Goal: Task Accomplishment & Management: Manage account settings

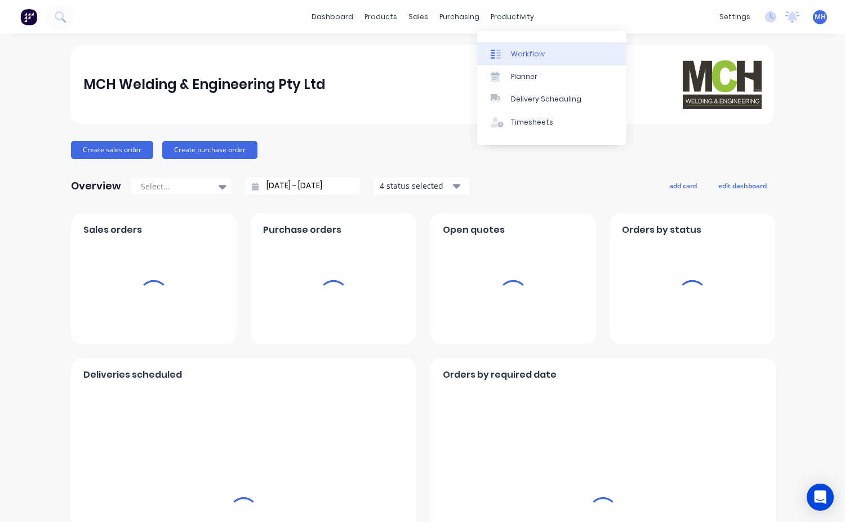
click at [520, 55] on div "Workflow" at bounding box center [528, 54] width 34 height 10
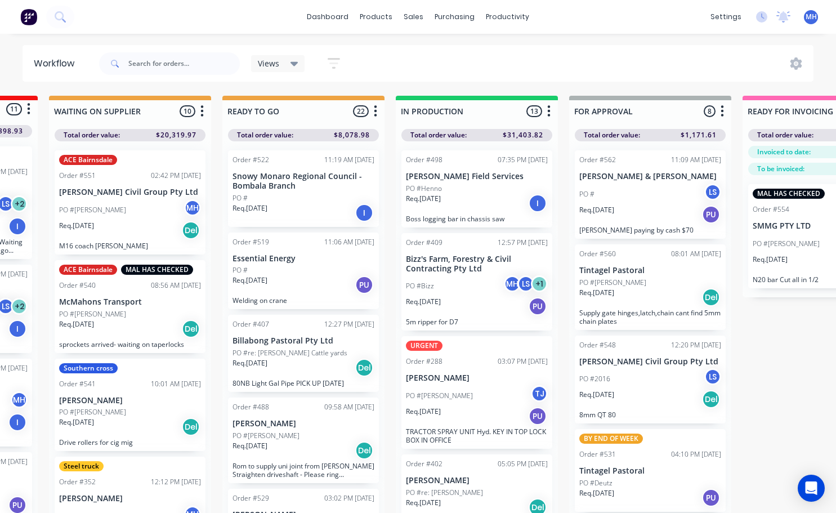
scroll to position [0, 328]
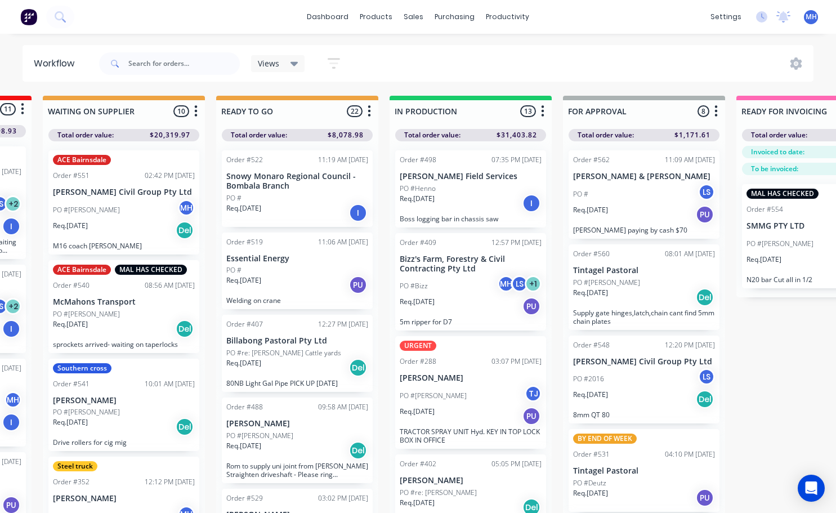
click at [449, 197] on div "Req. [DATE] I" at bounding box center [471, 203] width 142 height 19
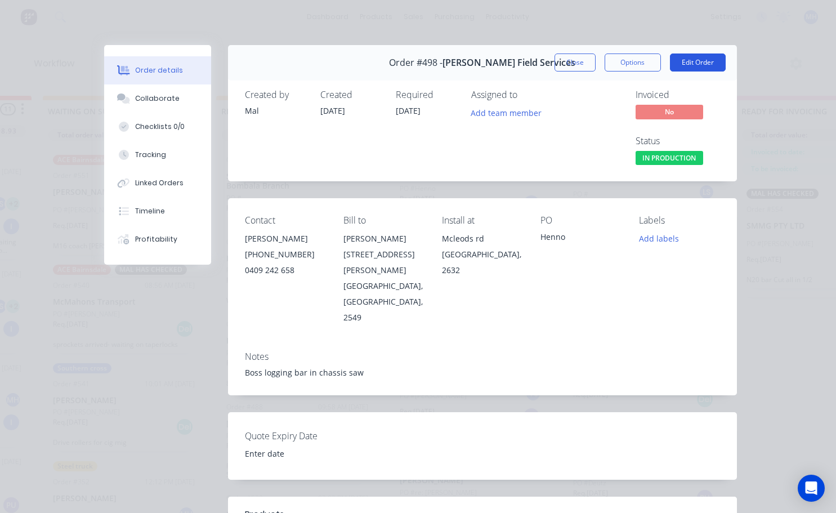
click at [696, 59] on button "Edit Order" at bounding box center [698, 63] width 56 height 18
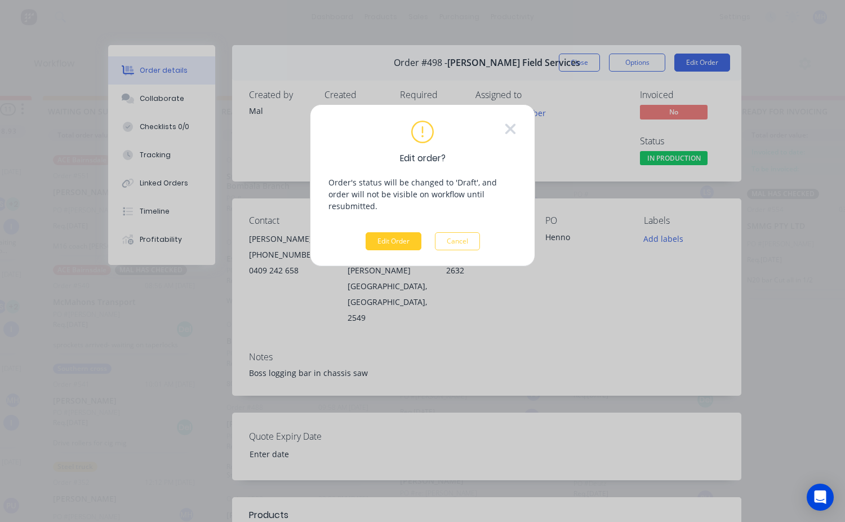
click at [398, 232] on button "Edit Order" at bounding box center [394, 241] width 56 height 18
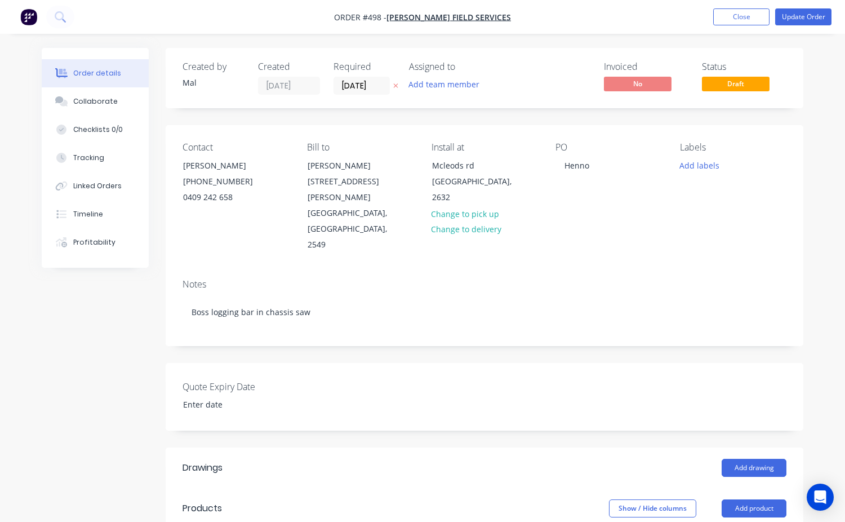
type input "$70.00"
type input "42.86"
type input "$100.00"
type input "$130.00"
type input "$50.00"
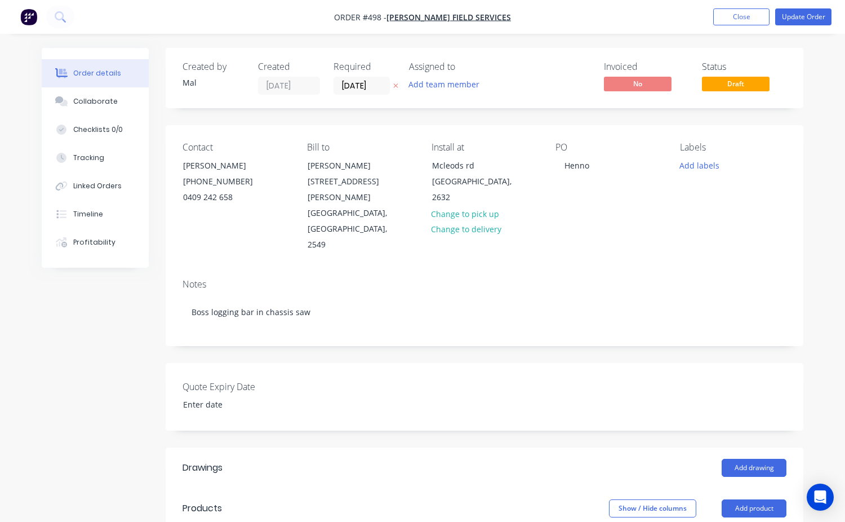
type input "100"
type input "$100.00"
type input "$80.00"
type input "62.5"
type input "$130.00"
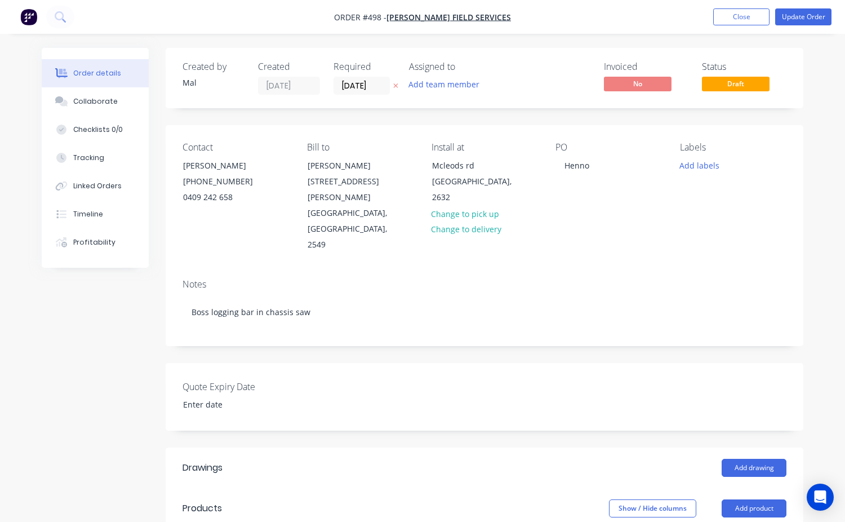
type input "$50.00"
type input "140"
type input "$120.00"
type input "$80.00"
type input "87.5"
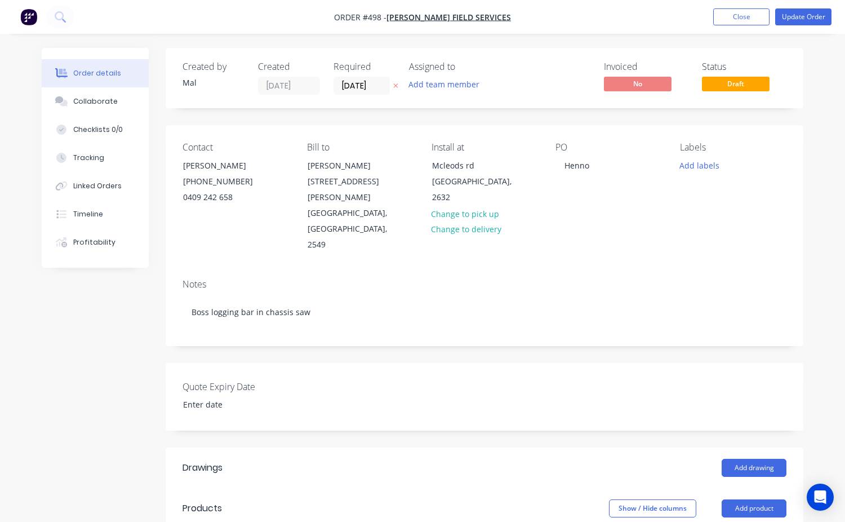
type input "$150.00"
type input "$50.00"
type input "180"
type input "$140.00"
type input "$80.00"
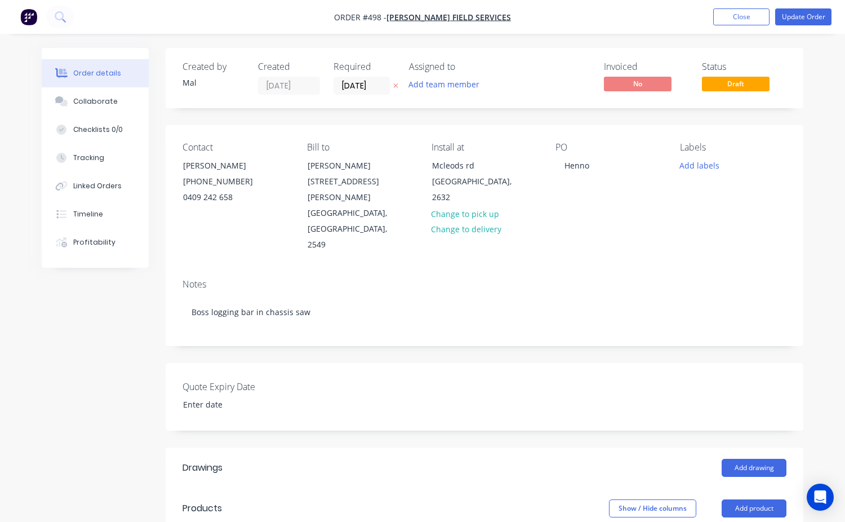
type input "112.5"
type input "$170.00"
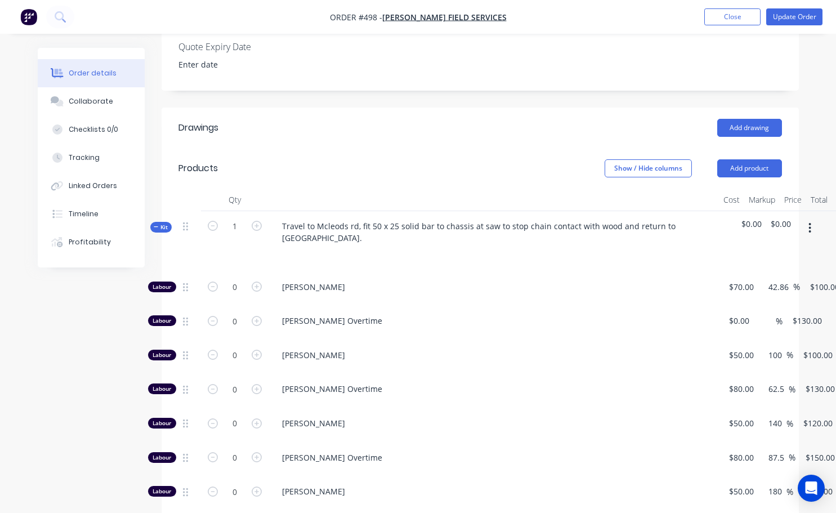
scroll to position [394, 0]
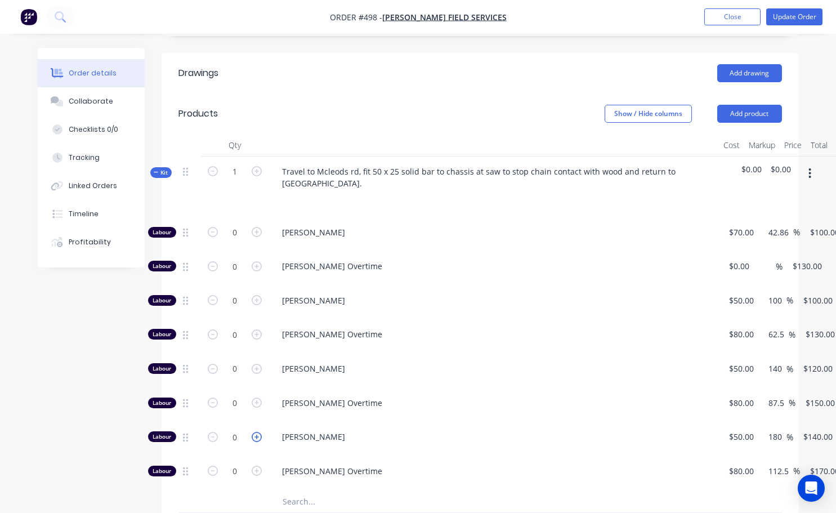
click at [253, 432] on icon "button" at bounding box center [257, 437] width 10 height 10
type input "1"
type input "$140.00"
click at [253, 432] on icon "button" at bounding box center [257, 437] width 10 height 10
type input "2"
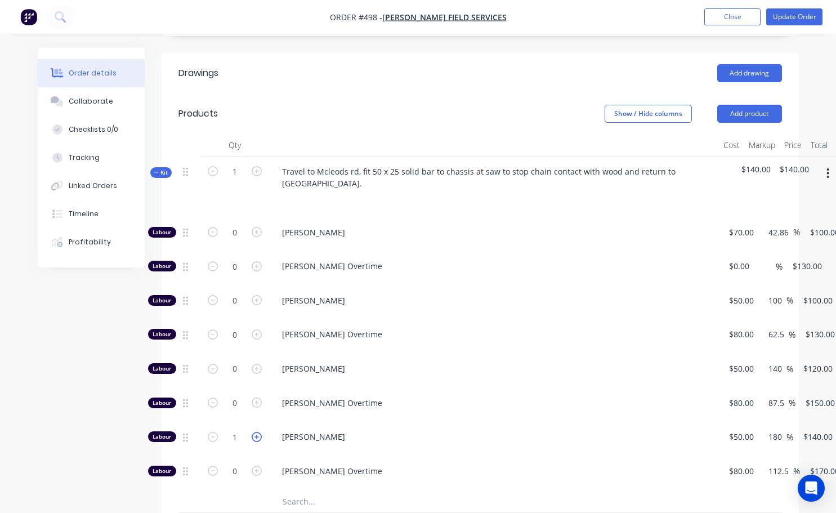
type input "$280.00"
click at [253, 432] on icon "button" at bounding box center [257, 437] width 10 height 10
type input "3"
type input "$420.00"
click at [255, 295] on icon "button" at bounding box center [257, 300] width 10 height 10
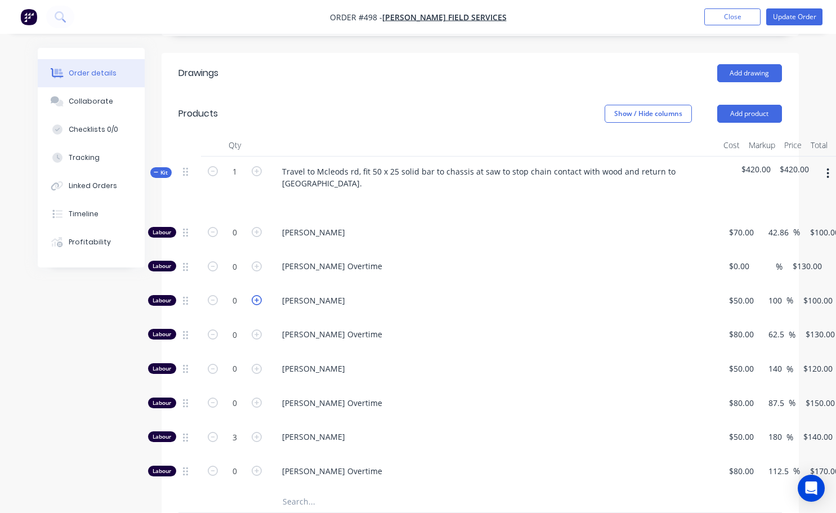
type input "1"
type input "$100.00"
click at [255, 295] on icon "button" at bounding box center [257, 300] width 10 height 10
type input "2"
type input "$200.00"
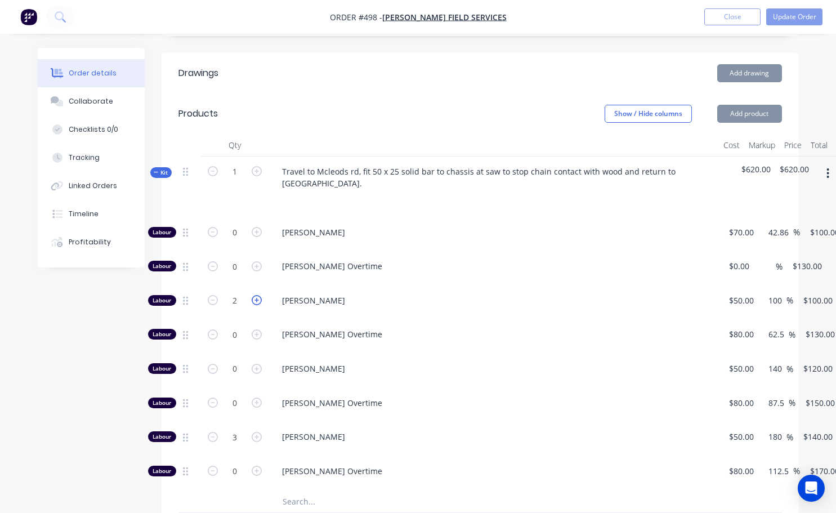
click at [255, 295] on icon "button" at bounding box center [257, 300] width 10 height 10
type input "3"
type input "$300.00"
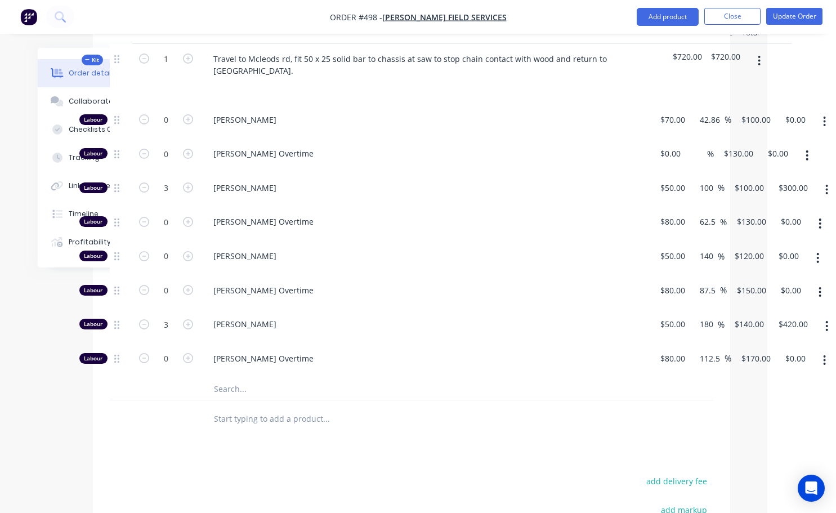
scroll to position [338, 69]
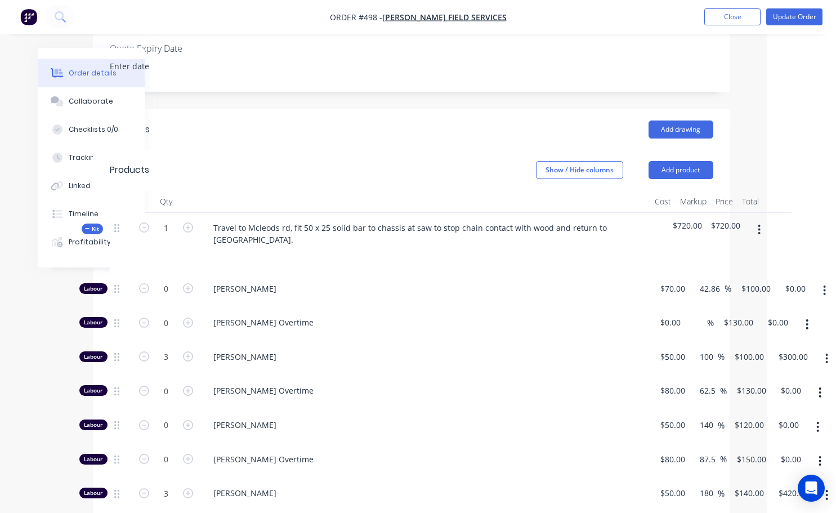
click at [759, 225] on icon "button" at bounding box center [760, 230] width 2 height 10
click at [685, 161] on button "Add product" at bounding box center [681, 170] width 65 height 18
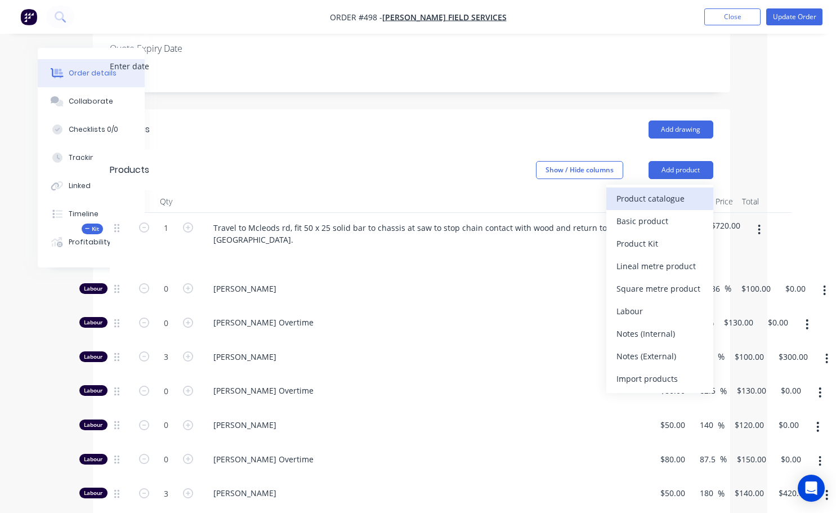
click at [666, 190] on div "Product catalogue" at bounding box center [660, 198] width 87 height 16
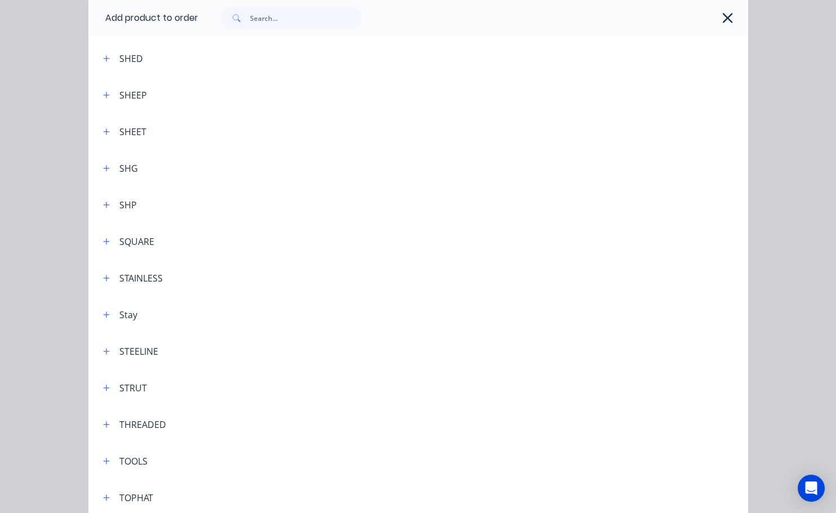
scroll to position [3154, 0]
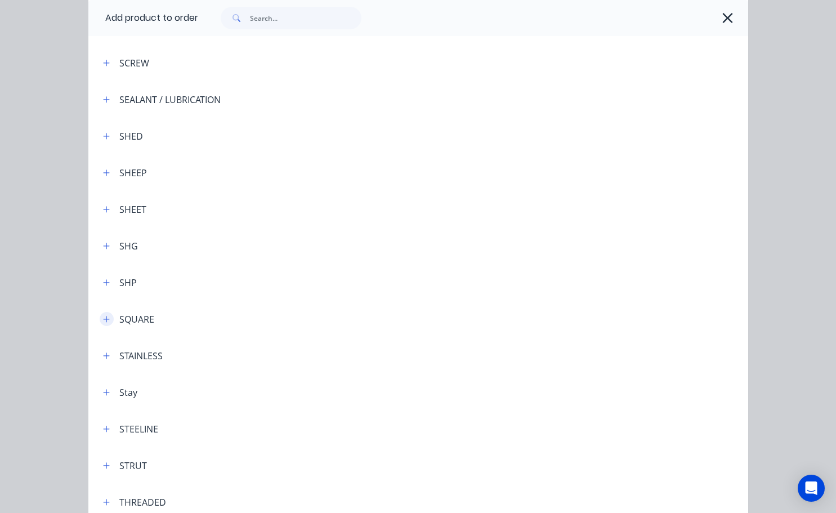
click at [103, 319] on icon "button" at bounding box center [106, 319] width 7 height 8
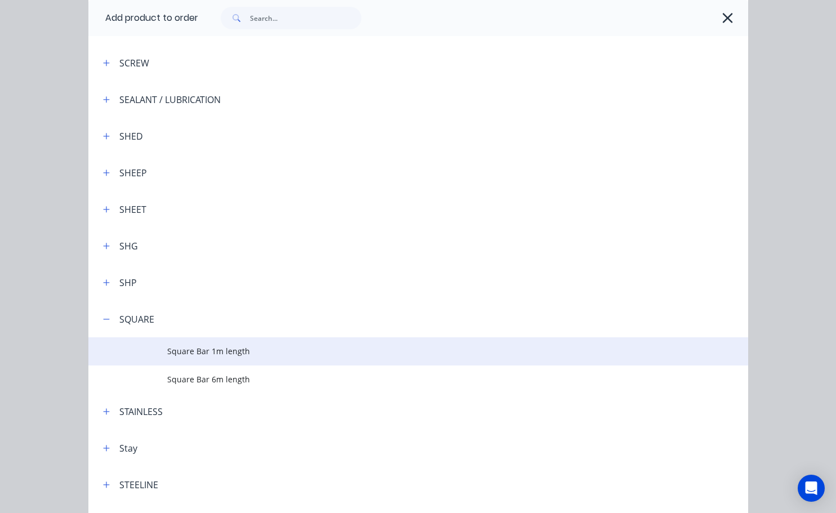
click at [215, 355] on span "Square Bar 1m length" at bounding box center [399, 351] width 465 height 12
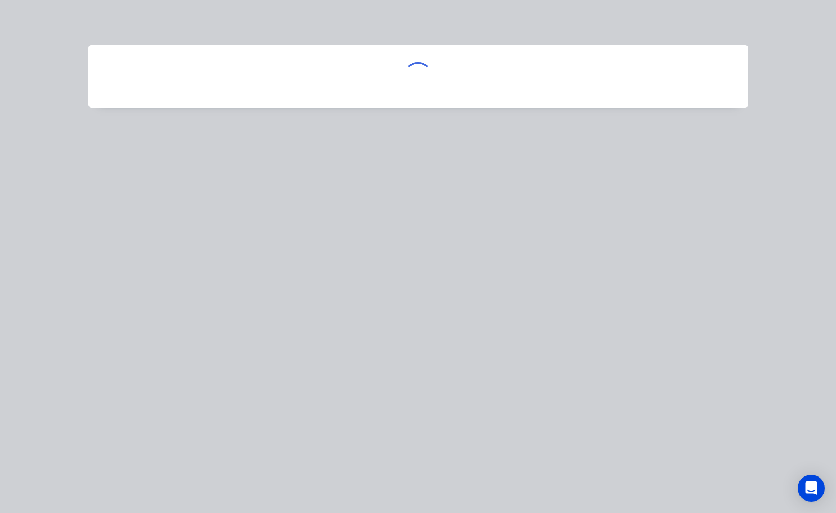
scroll to position [0, 0]
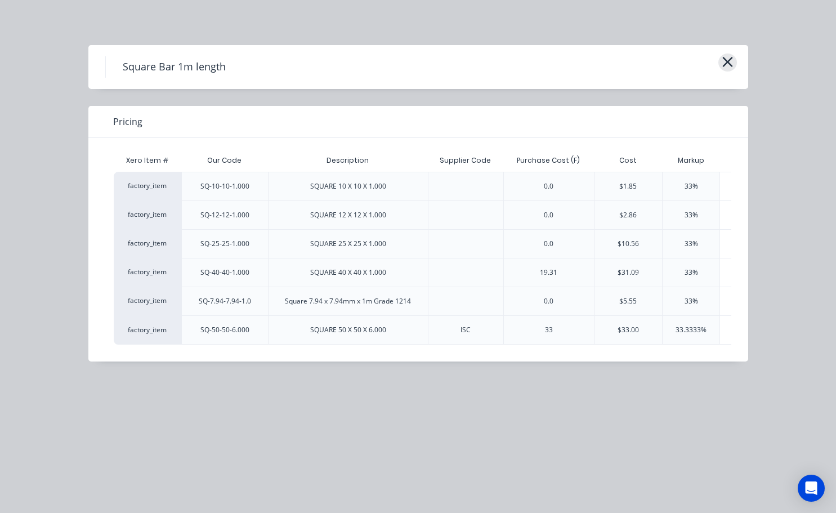
click at [729, 60] on icon "button" at bounding box center [728, 62] width 10 height 10
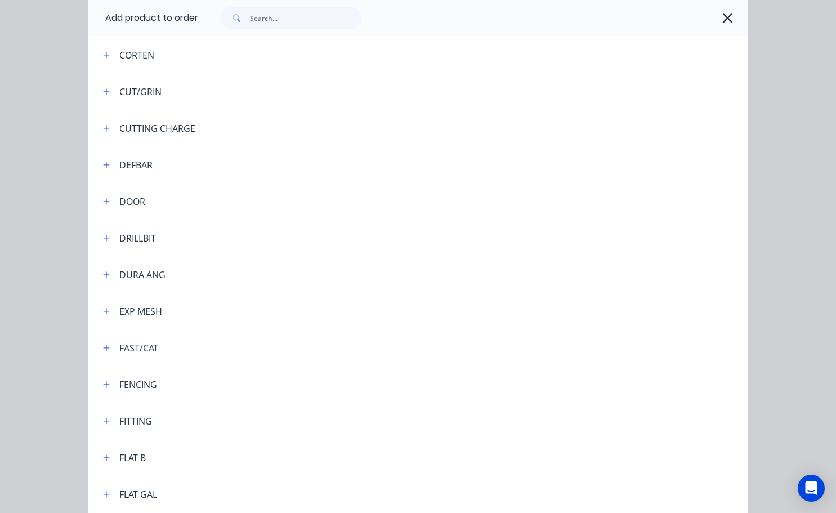
scroll to position [1596, 0]
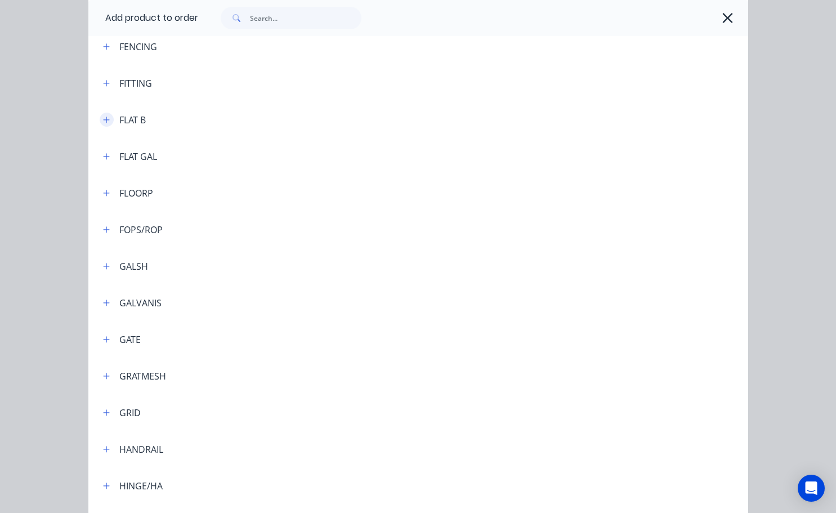
click at [103, 119] on icon "button" at bounding box center [106, 120] width 7 height 8
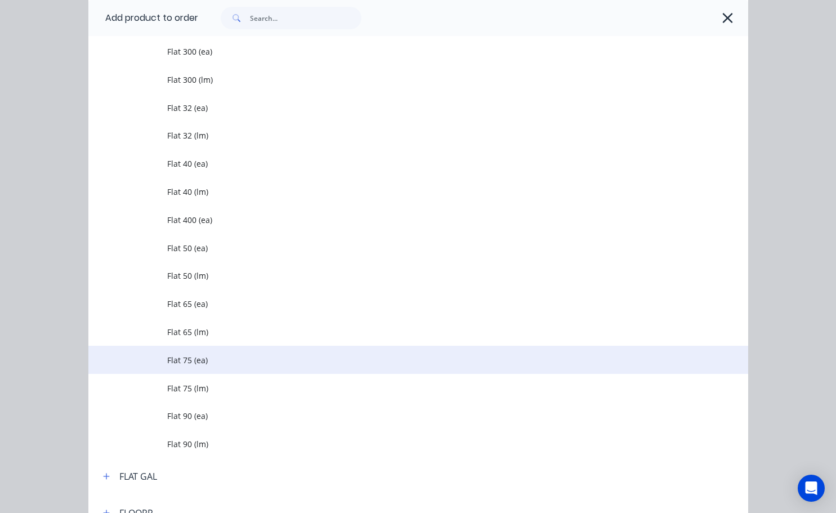
scroll to position [2385, 0]
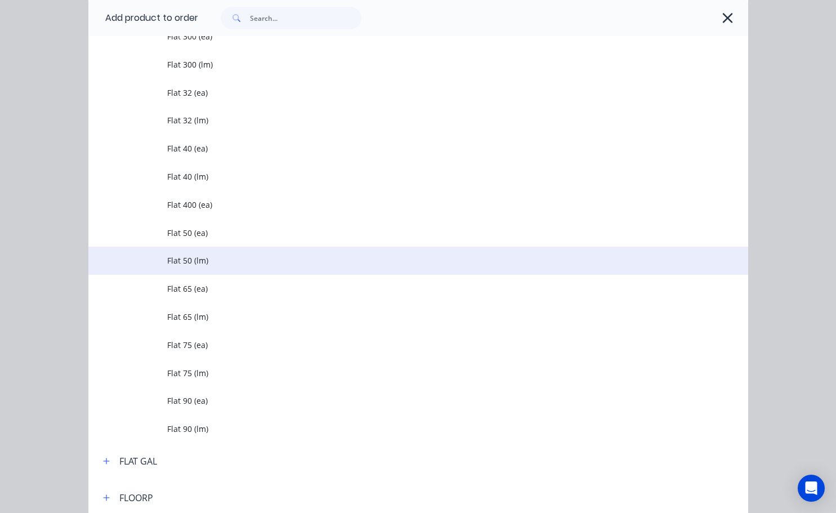
click at [190, 266] on span "Flat 50 (lm)" at bounding box center [399, 261] width 465 height 12
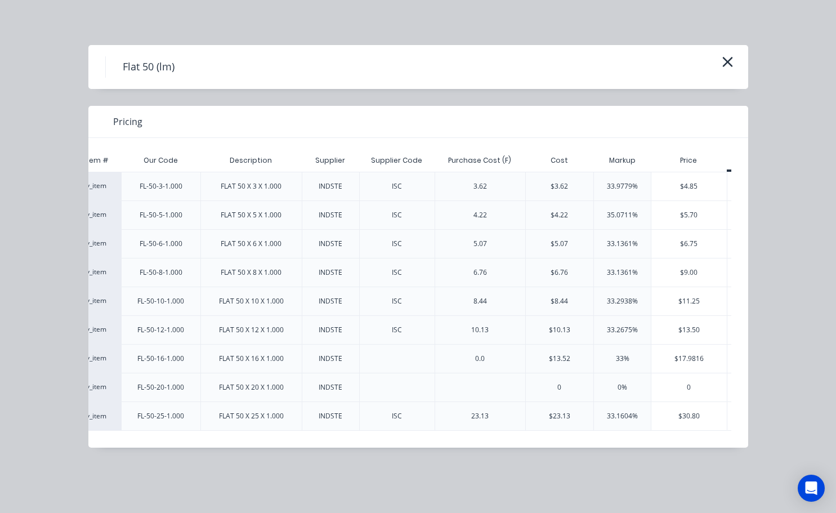
scroll to position [0, 65]
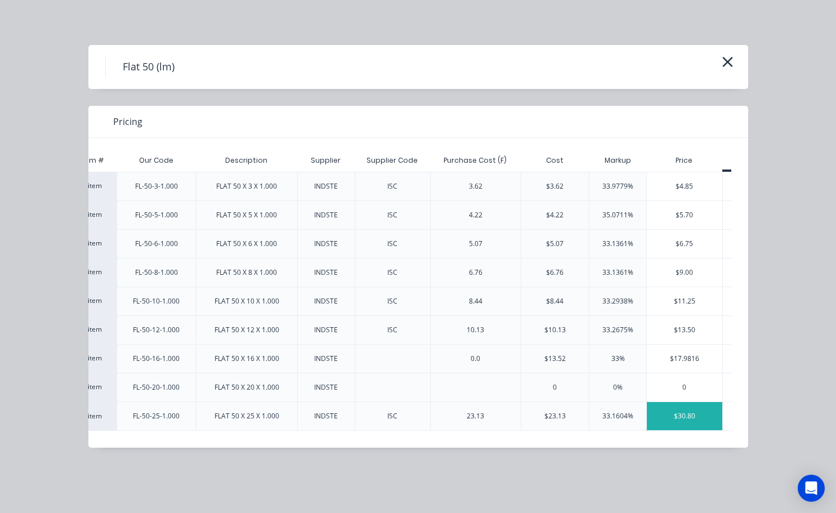
click at [686, 412] on div "$30.80" at bounding box center [684, 416] width 75 height 28
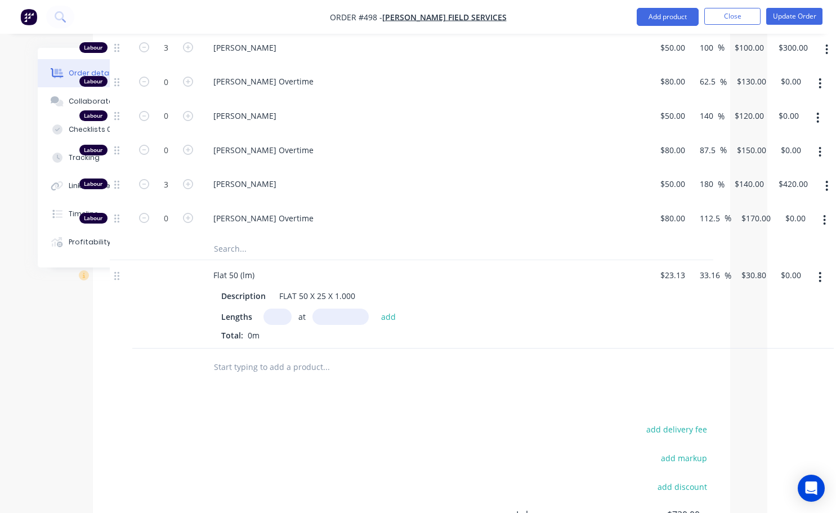
scroll to position [676, 69]
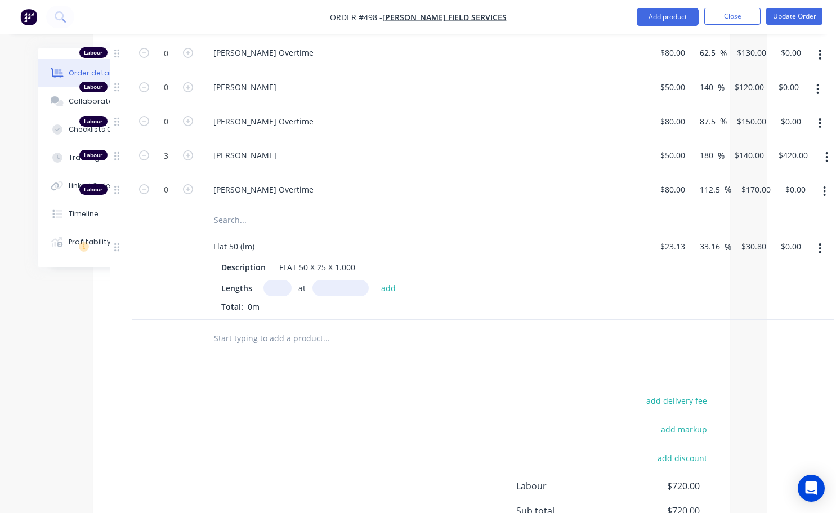
drag, startPoint x: 278, startPoint y: 235, endPoint x: 279, endPoint y: 242, distance: 6.4
click at [278, 257] on div "Description FLAT 50 X 25 X 1.000 Lengths at add Total: 0m" at bounding box center [425, 285] width 442 height 56
click at [283, 280] on div "Lengths at add Total: 0m" at bounding box center [425, 296] width 408 height 33
click at [282, 280] on input "text" at bounding box center [278, 288] width 28 height 16
type input "1"
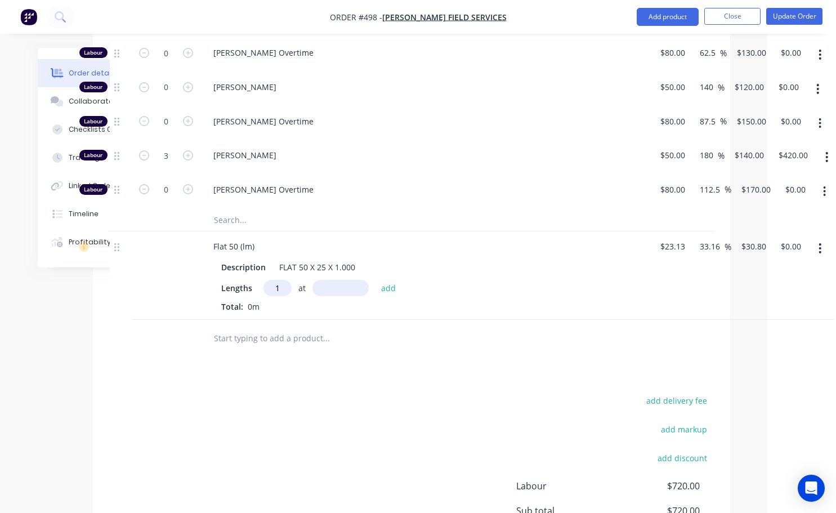
click at [326, 280] on input "text" at bounding box center [341, 288] width 56 height 16
type input "1.2mm"
click at [386, 280] on button "add" at bounding box center [389, 287] width 26 height 15
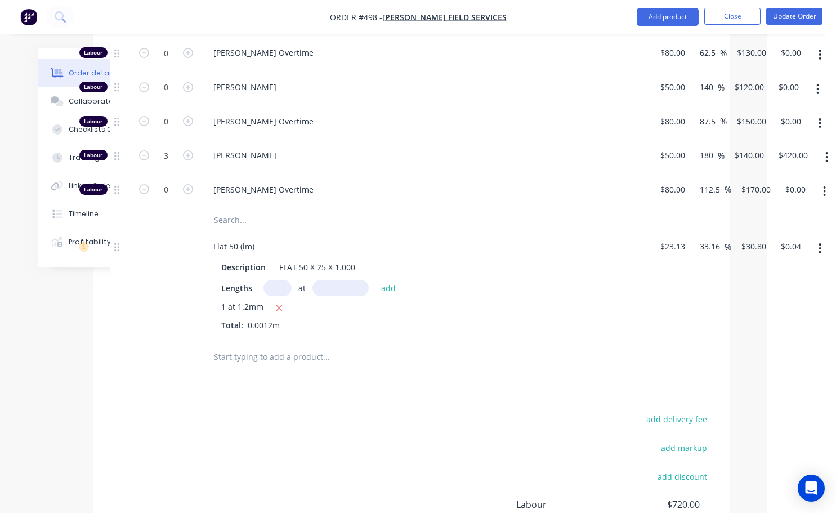
click at [282, 303] on icon "button" at bounding box center [278, 308] width 7 height 10
type input "$0.00"
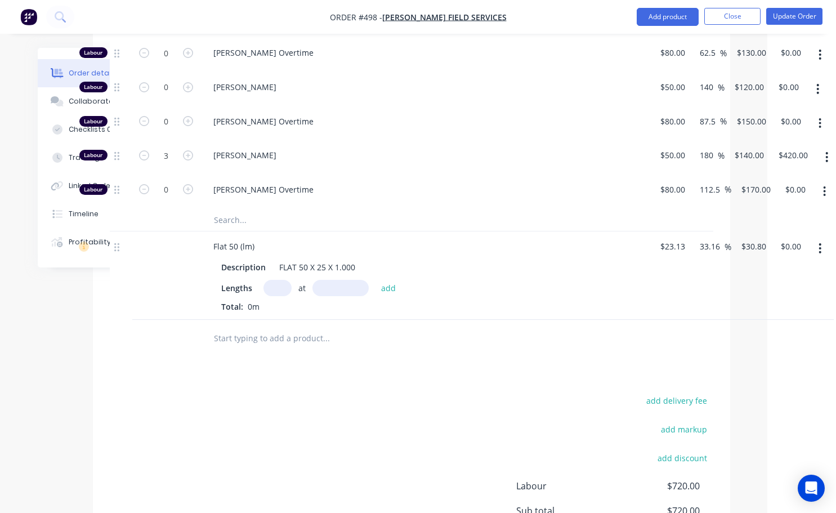
click at [274, 280] on input "text" at bounding box center [278, 288] width 28 height 16
type input "1"
click at [339, 280] on input "text" at bounding box center [341, 288] width 56 height 16
type input "1200mm"
click at [388, 280] on button "add" at bounding box center [389, 287] width 26 height 15
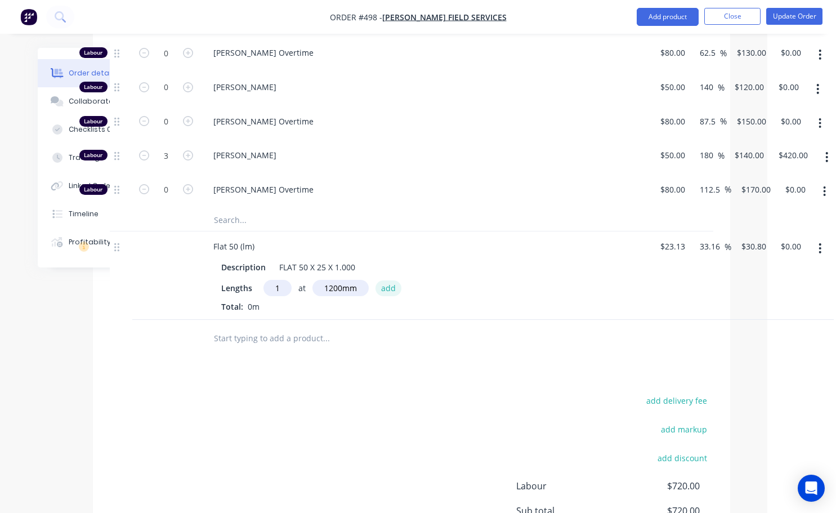
type input "$36.96"
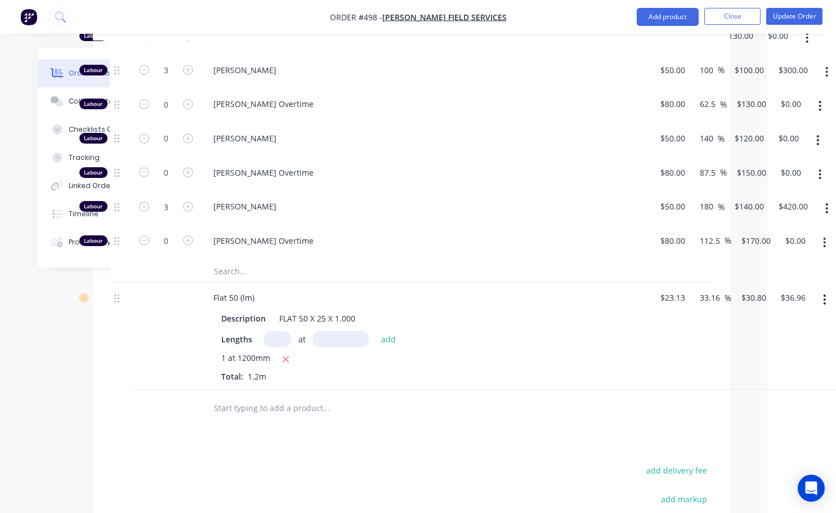
scroll to position [507, 69]
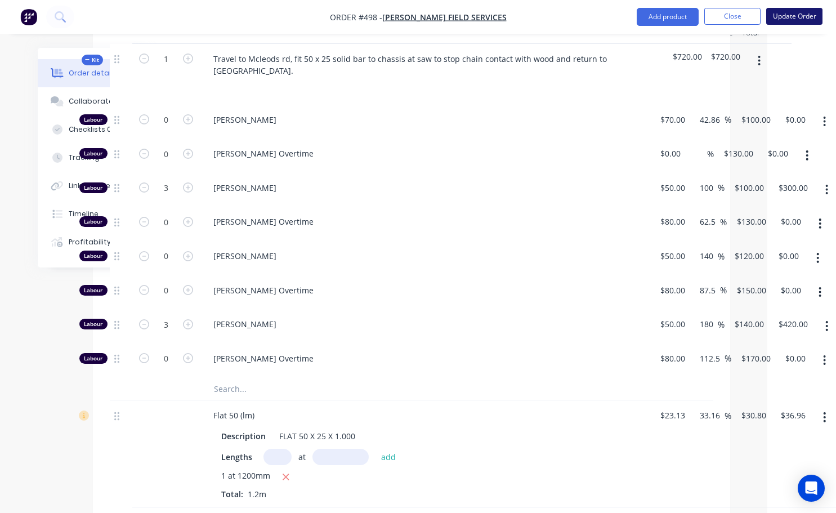
click at [797, 23] on button "Update Order" at bounding box center [795, 16] width 56 height 17
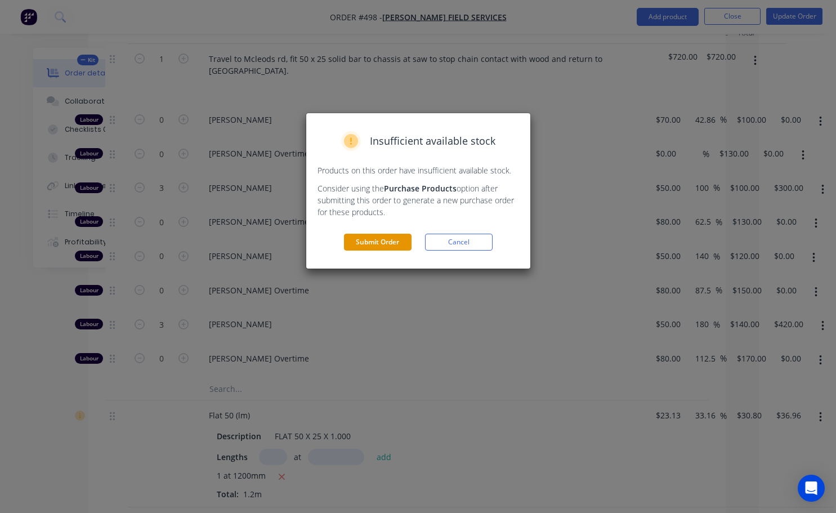
click at [375, 238] on button "Submit Order" at bounding box center [378, 242] width 68 height 17
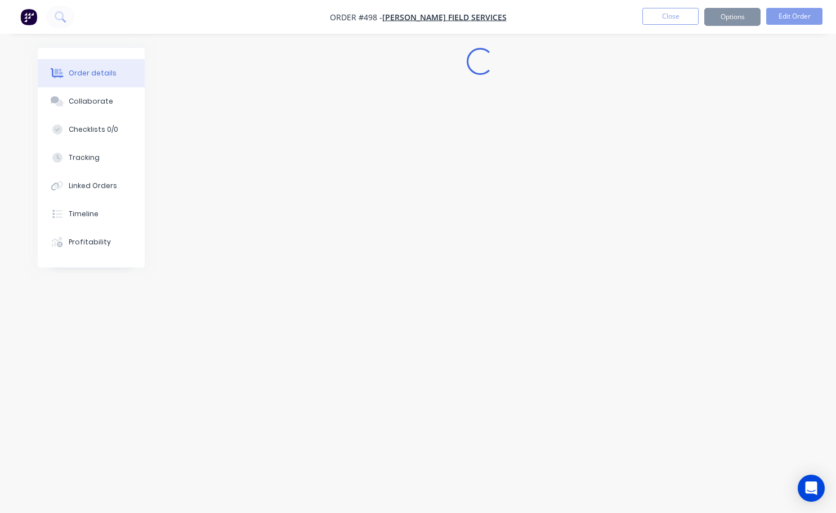
scroll to position [0, 0]
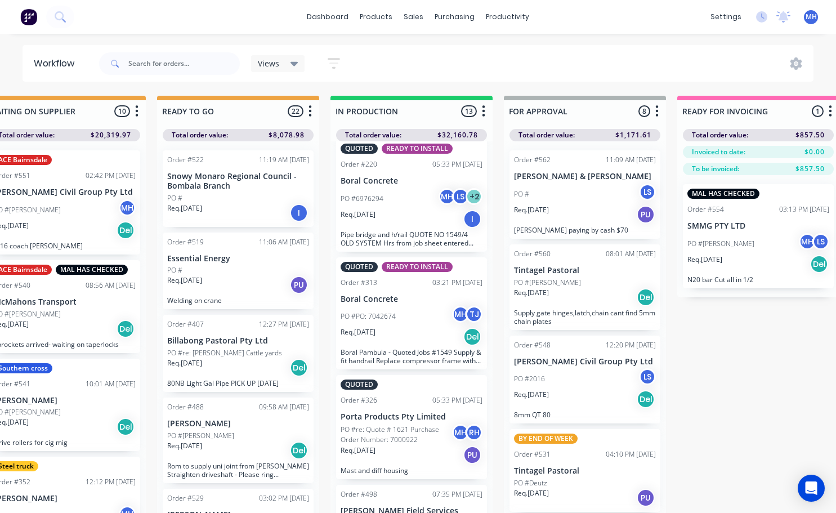
scroll to position [1008, 0]
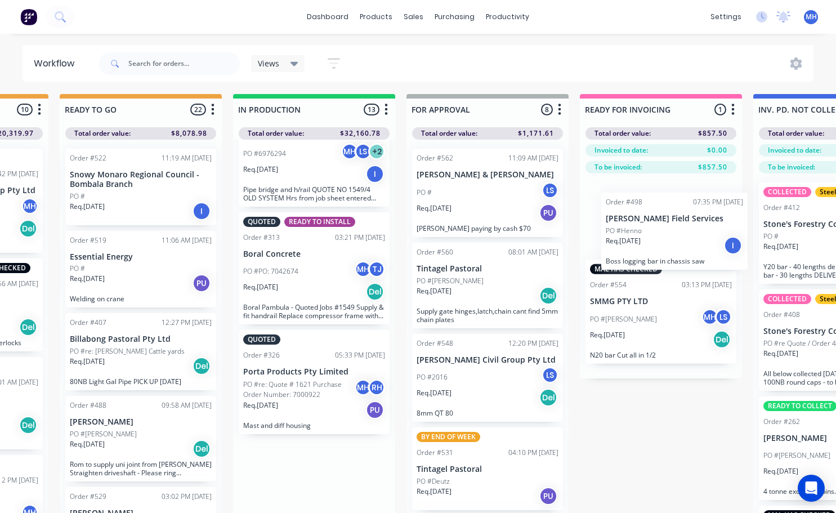
drag, startPoint x: 411, startPoint y: 489, endPoint x: 679, endPoint y: 239, distance: 366.6
click at [679, 239] on div "QUOTES TO DO 2 Status colour #273444 hex #273444 Save Cancel Notifications Emai…" at bounding box center [446, 322] width 1878 height 457
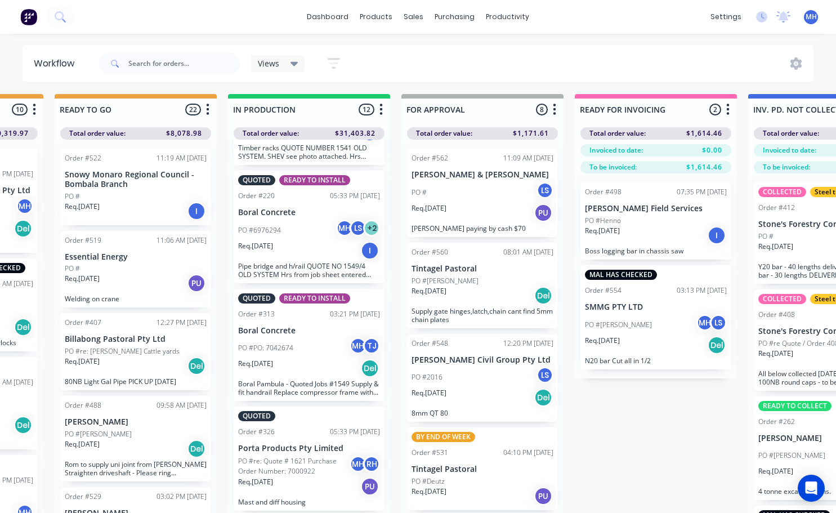
scroll to position [925, 0]
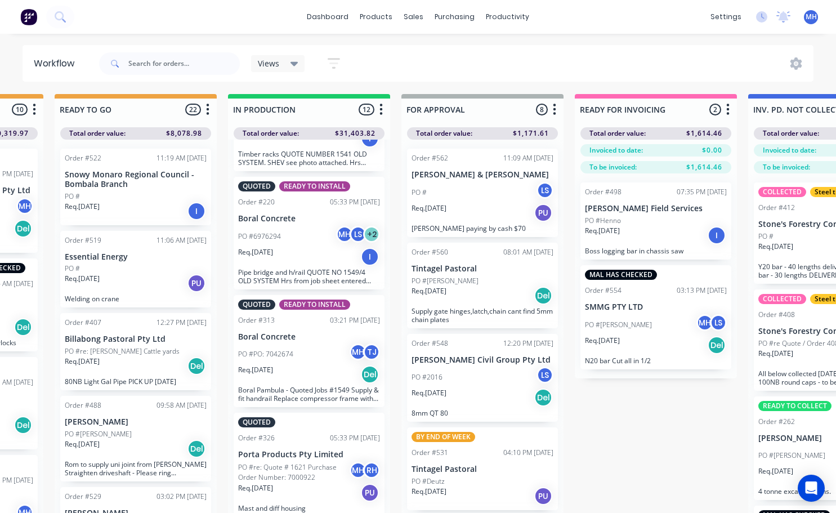
click at [673, 230] on div "Req. [DATE] I" at bounding box center [656, 235] width 142 height 19
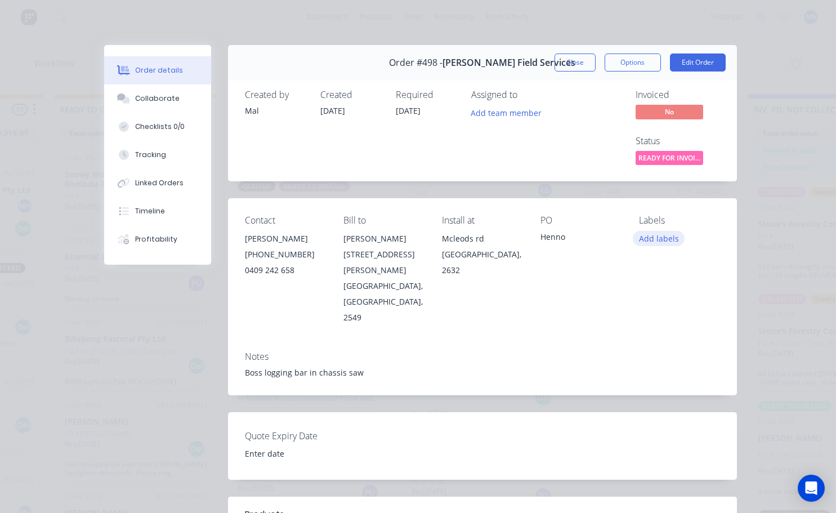
click at [649, 239] on button "Add labels" at bounding box center [659, 238] width 52 height 15
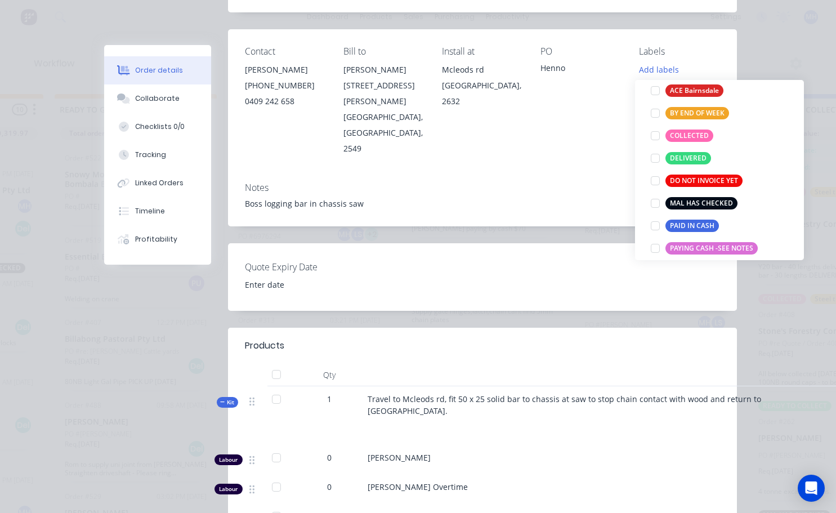
scroll to position [169, 0]
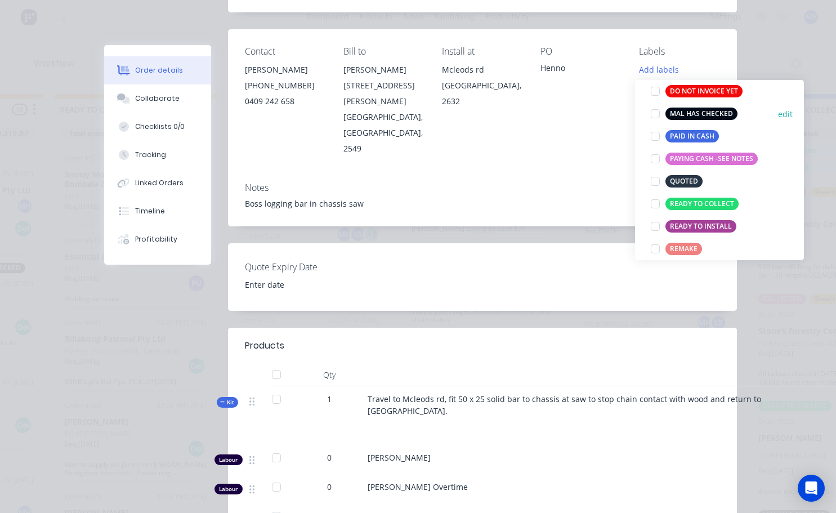
click at [654, 113] on div at bounding box center [655, 114] width 23 height 23
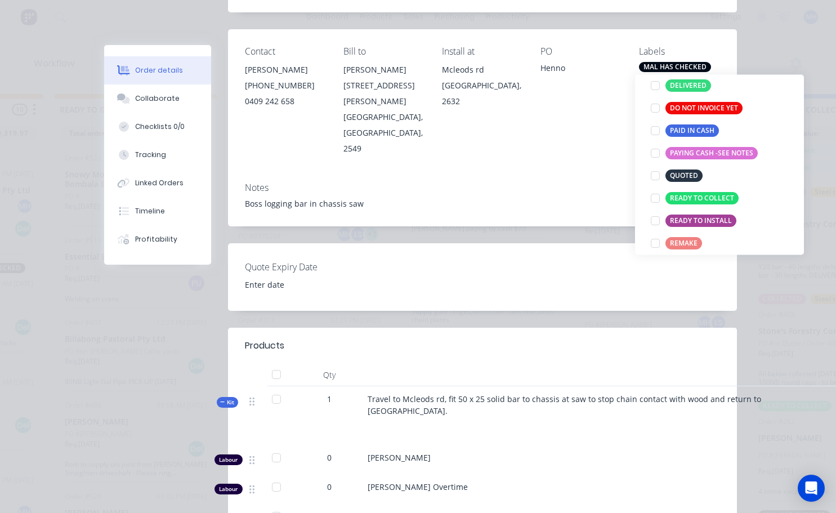
scroll to position [56, 0]
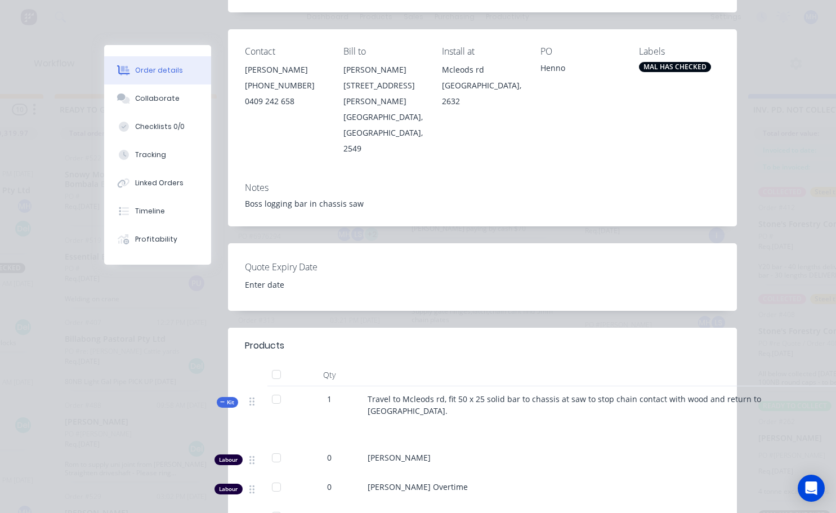
click at [604, 121] on div "PO Henno" at bounding box center [581, 101] width 81 height 110
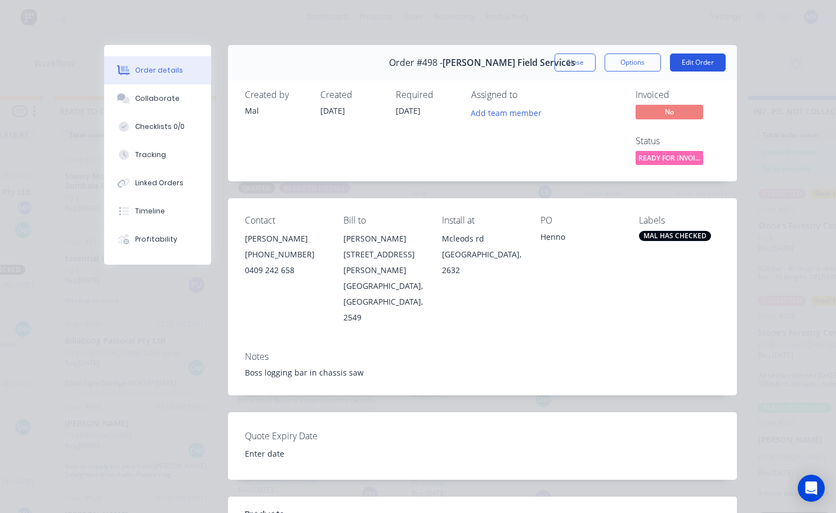
scroll to position [0, 490]
click at [568, 64] on button "Close" at bounding box center [575, 63] width 41 height 18
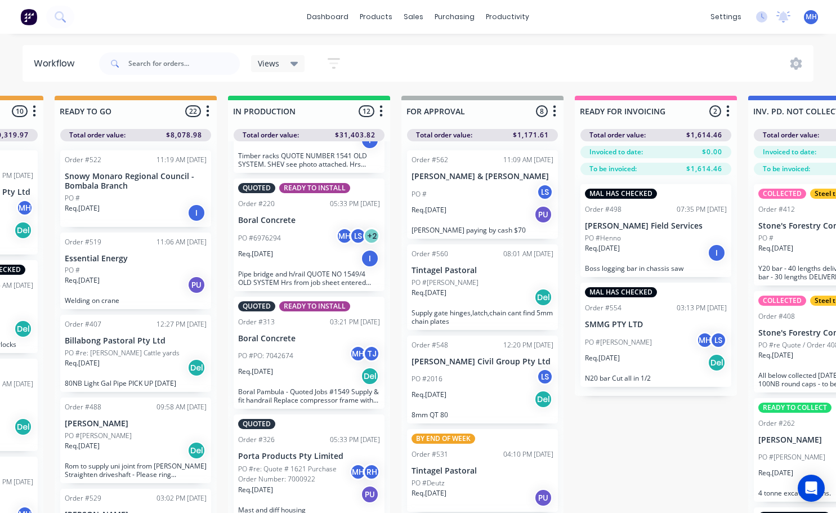
click at [812, 21] on span "MH" at bounding box center [811, 17] width 11 height 10
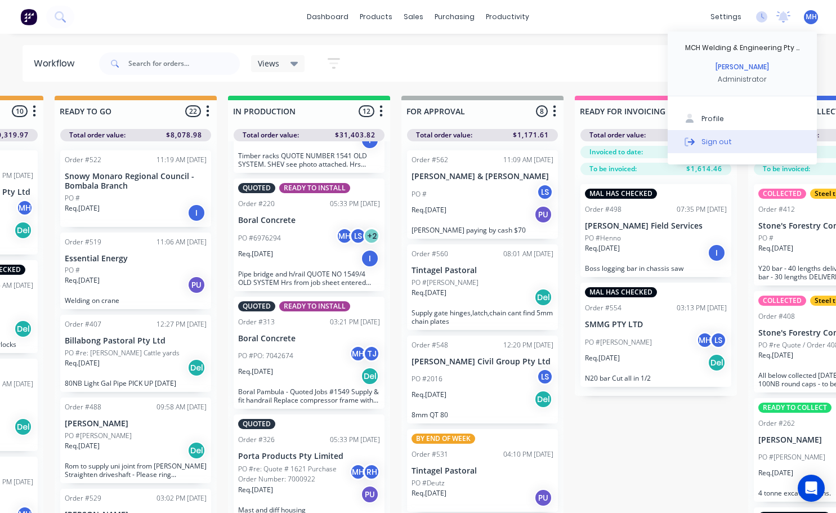
click at [711, 140] on div "Sign out" at bounding box center [717, 141] width 30 height 10
